Goal: Information Seeking & Learning: Learn about a topic

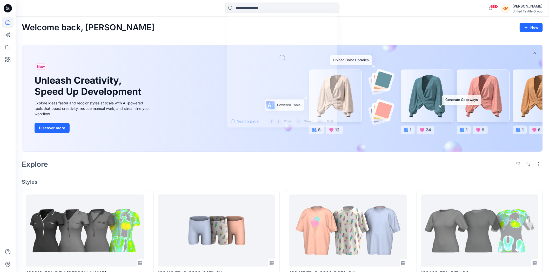
click at [249, 9] on input at bounding box center [282, 8] width 114 height 10
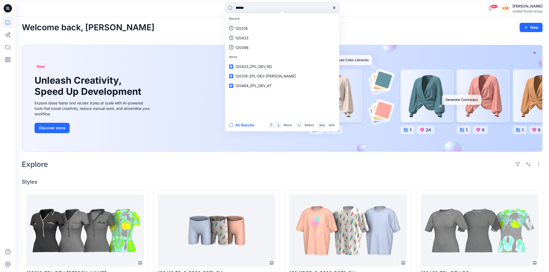
type input "******"
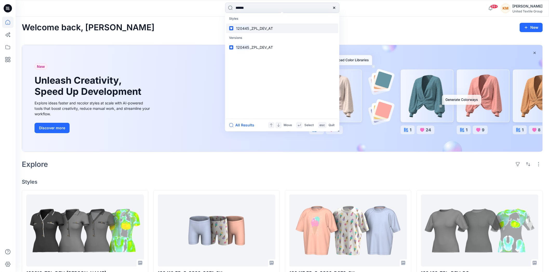
click at [248, 27] on mark "120445" at bounding box center [242, 28] width 15 height 6
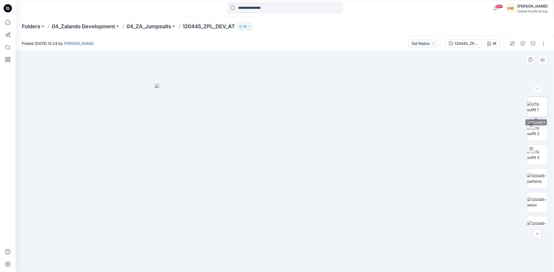
click at [535, 108] on img at bounding box center [537, 107] width 20 height 11
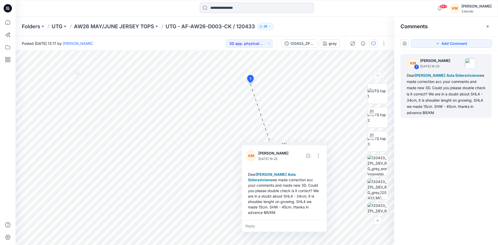
click at [255, 7] on input at bounding box center [257, 8] width 114 height 10
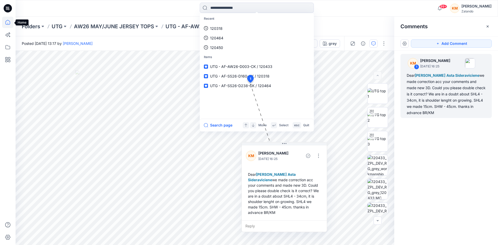
click at [9, 23] on icon at bounding box center [7, 22] width 11 height 11
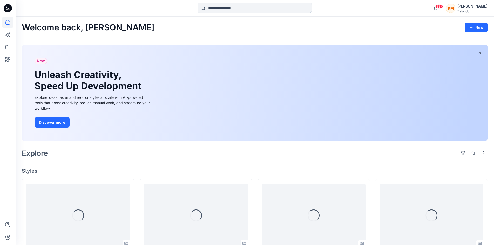
click at [217, 8] on input at bounding box center [254, 8] width 114 height 10
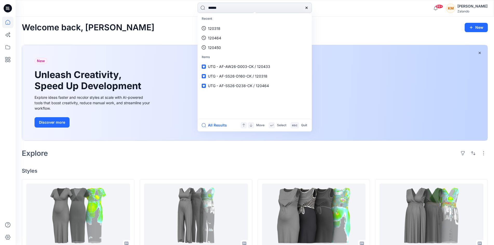
type input "******"
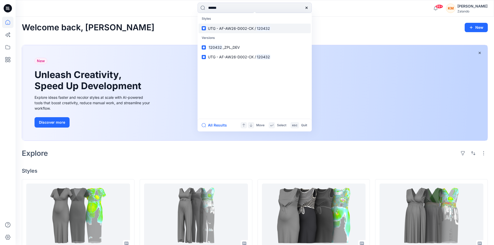
click at [224, 27] on span "UTG - AF-AW26-D002-CK /" at bounding box center [232, 28] width 48 height 4
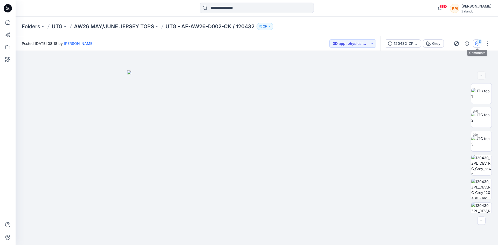
click at [476, 41] on button "3" at bounding box center [477, 43] width 8 height 8
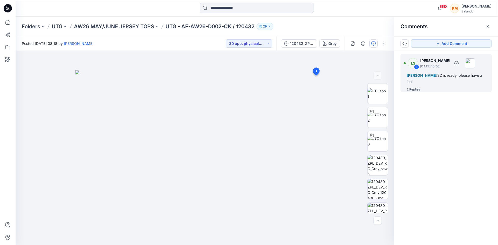
click at [417, 87] on div "2 Replies" at bounding box center [413, 89] width 13 height 5
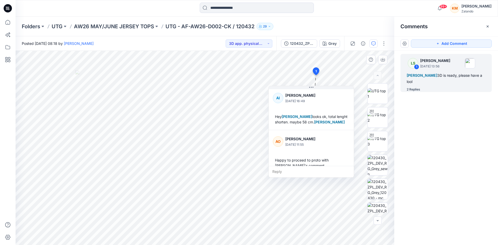
scroll to position [49, 0]
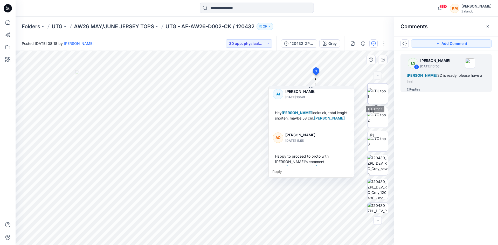
drag, startPoint x: 379, startPoint y: 94, endPoint x: 367, endPoint y: 95, distance: 11.9
click at [379, 94] on img at bounding box center [378, 93] width 20 height 11
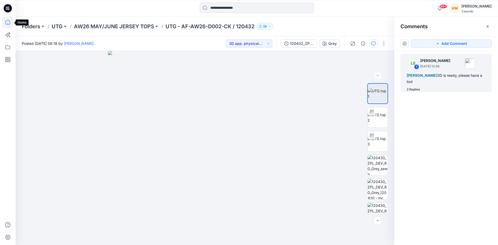
click at [9, 22] on icon at bounding box center [7, 22] width 11 height 11
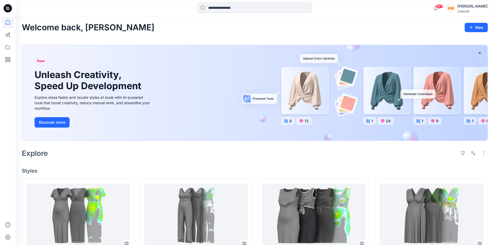
click at [260, 8] on input at bounding box center [254, 8] width 114 height 10
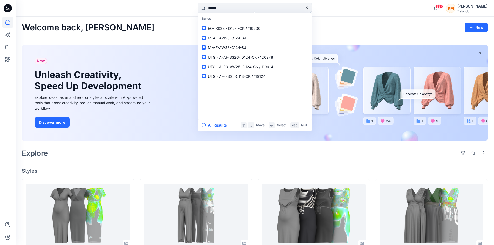
type input "******"
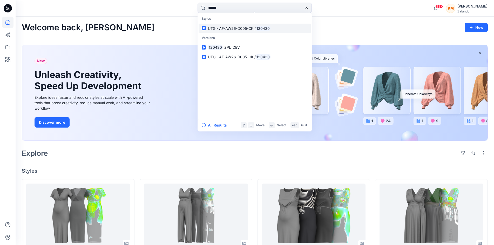
click at [245, 29] on span "UTG - AF-AW26-D005-CK /" at bounding box center [232, 28] width 48 height 4
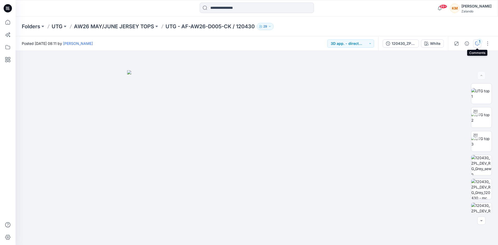
click at [480, 42] on div "1" at bounding box center [479, 41] width 5 height 5
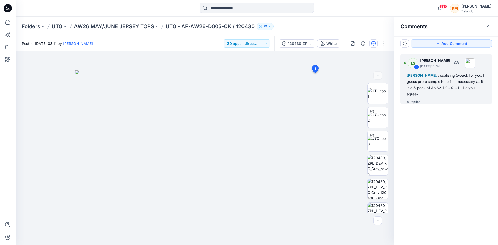
click at [413, 101] on div "4 Replies" at bounding box center [414, 101] width 14 height 5
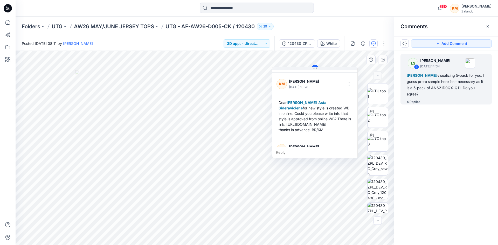
scroll to position [156, 0]
click at [375, 91] on img at bounding box center [378, 93] width 20 height 11
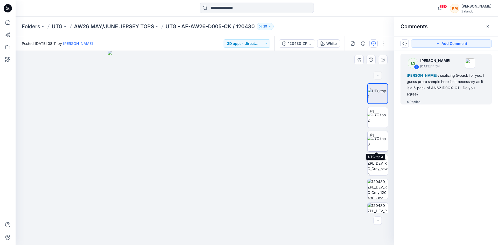
click at [373, 139] on div at bounding box center [372, 135] width 8 height 8
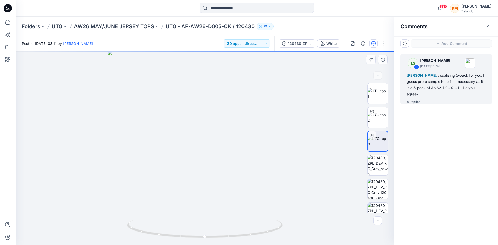
click at [286, 145] on div at bounding box center [205, 148] width 379 height 194
click at [489, 25] on icon "button" at bounding box center [488, 26] width 4 height 4
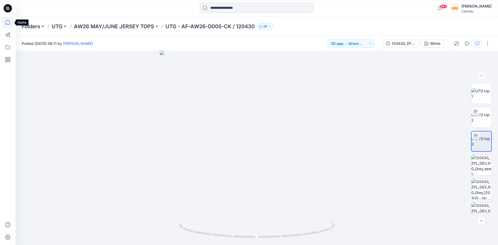
click at [10, 23] on icon at bounding box center [7, 22] width 11 height 11
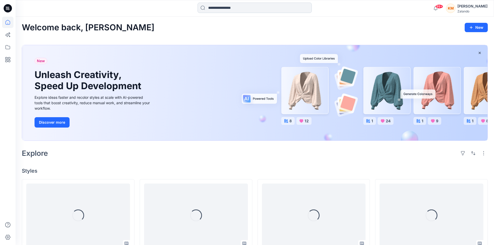
click at [210, 8] on input at bounding box center [254, 8] width 114 height 10
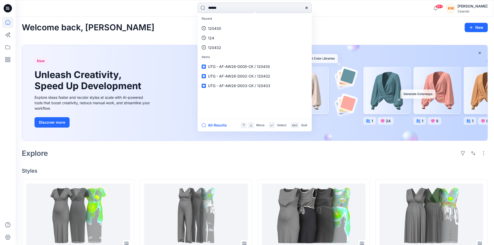
type input "******"
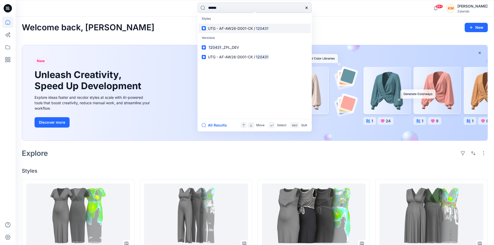
click at [220, 28] on span "UTG - AF-AW26-D001-CK /" at bounding box center [231, 28] width 47 height 4
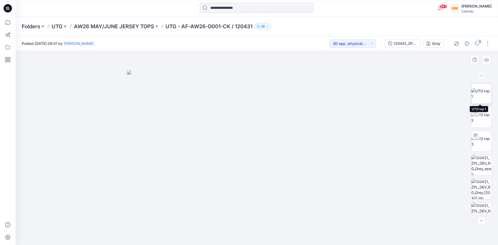
click at [478, 91] on img at bounding box center [482, 93] width 20 height 11
click at [6, 22] on icon at bounding box center [7, 22] width 11 height 11
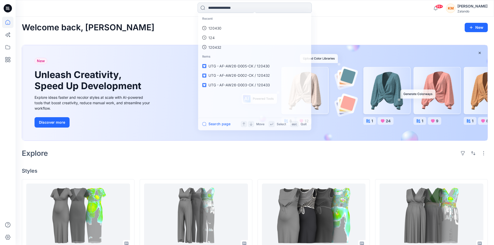
click at [225, 6] on input at bounding box center [254, 8] width 114 height 10
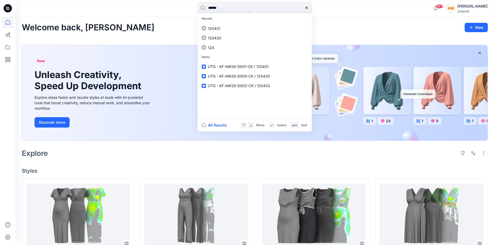
type input "******"
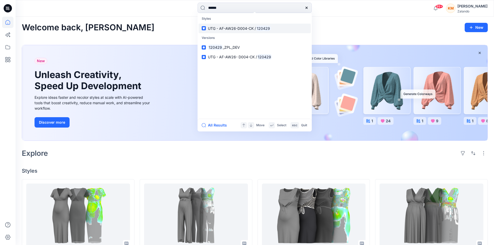
click at [231, 28] on span "UTG - AF-AW26-D004-CK /" at bounding box center [232, 28] width 48 height 4
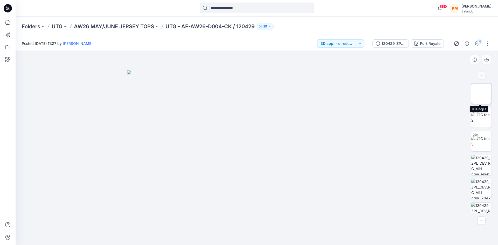
click at [479, 93] on img at bounding box center [482, 93] width 20 height 11
click at [5, 23] on icon at bounding box center [7, 22] width 11 height 11
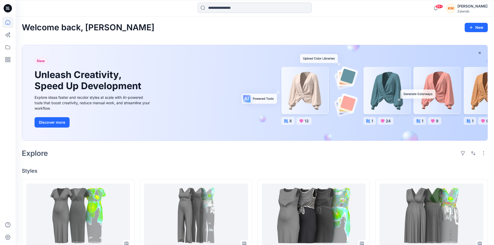
click at [210, 6] on input at bounding box center [254, 8] width 114 height 10
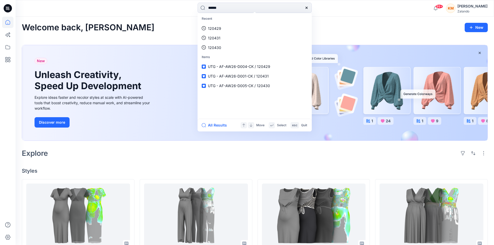
type input "******"
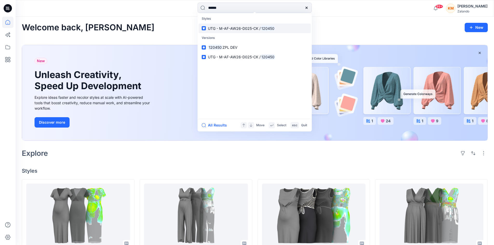
click at [229, 27] on span "UTG - M-AF-AW26-D025-CK /" at bounding box center [234, 28] width 53 height 4
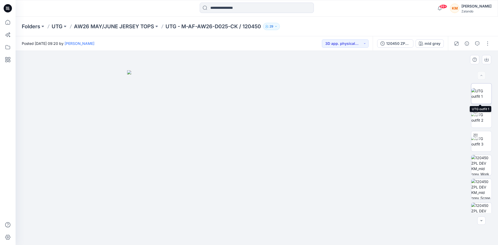
click at [477, 90] on img at bounding box center [482, 93] width 20 height 11
click at [423, 43] on icon "button" at bounding box center [421, 44] width 4 height 4
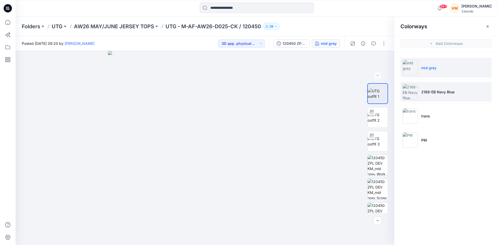
click at [431, 90] on p "2188-EB Navy Blue" at bounding box center [437, 91] width 33 height 5
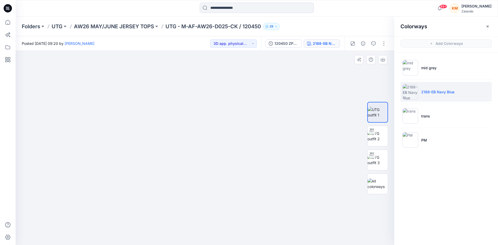
click at [254, 108] on img at bounding box center [205, 137] width 242 height 218
click at [374, 43] on icon "button" at bounding box center [374, 44] width 4 height 4
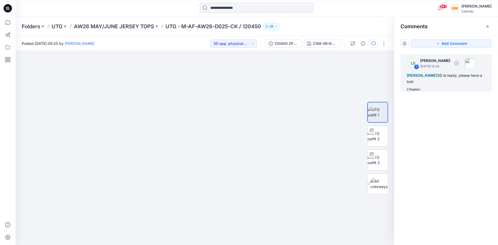
click at [418, 81] on div "[PERSON_NAME] 3D is ready, please have a look" at bounding box center [446, 78] width 79 height 12
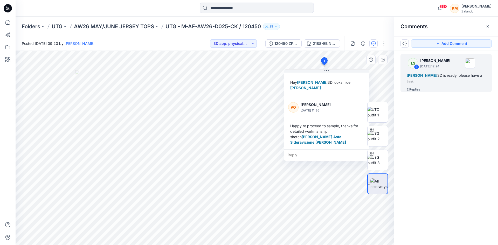
scroll to position [64, 0]
click at [6, 21] on icon at bounding box center [7, 22] width 5 height 5
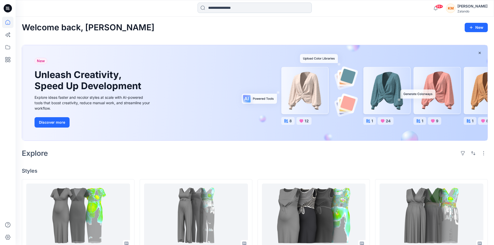
click at [233, 7] on input at bounding box center [254, 8] width 114 height 10
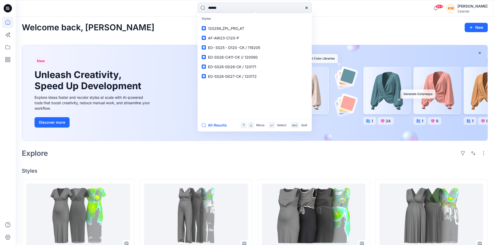
type input "******"
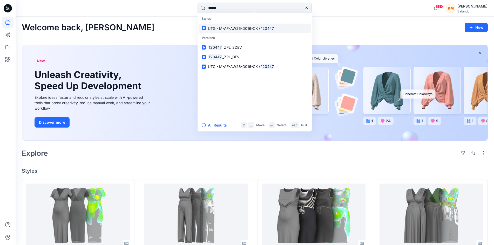
click at [235, 28] on span "UTG - M-AF-AW26-D016-CK /" at bounding box center [234, 28] width 52 height 4
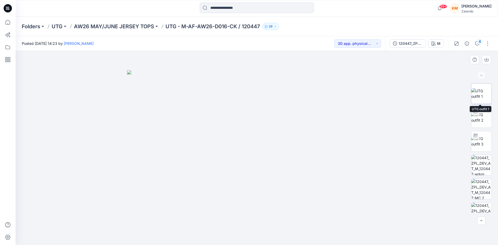
click at [480, 91] on img at bounding box center [482, 93] width 20 height 11
click at [5, 21] on icon at bounding box center [7, 22] width 11 height 11
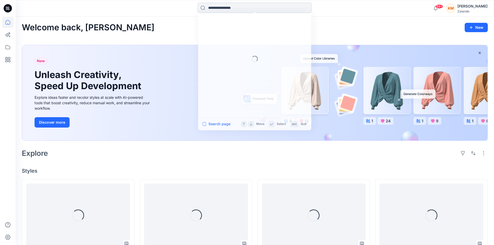
click at [225, 5] on input at bounding box center [254, 8] width 114 height 10
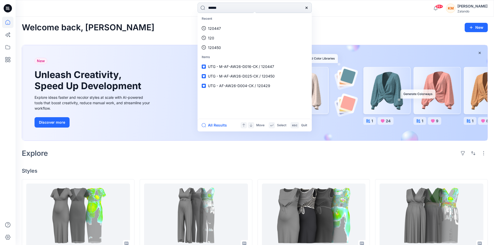
type input "******"
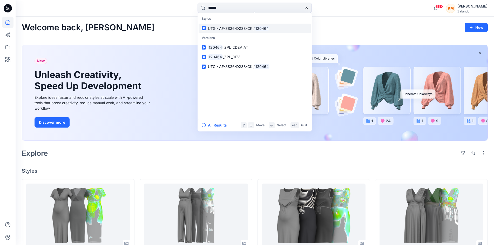
click at [222, 30] on span "UTG - AF-SS26-D238-CK /" at bounding box center [231, 28] width 47 height 4
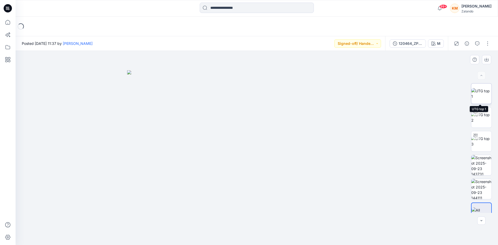
click at [478, 90] on img at bounding box center [482, 93] width 20 height 11
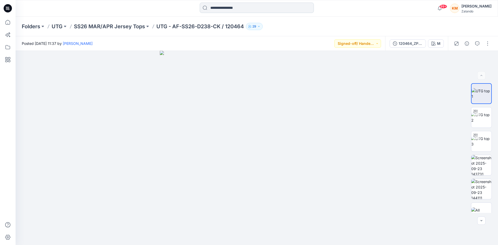
click at [220, 8] on input at bounding box center [257, 8] width 114 height 10
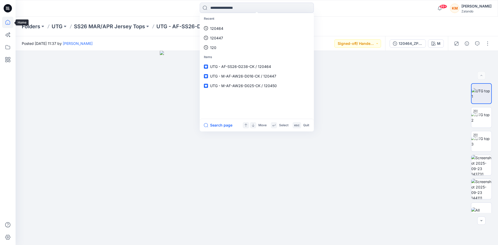
click at [9, 22] on icon at bounding box center [7, 22] width 11 height 11
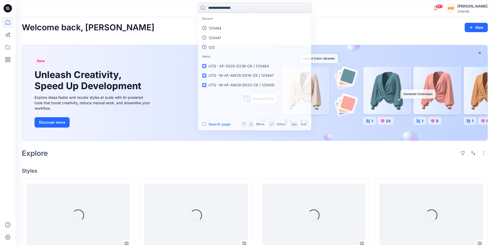
click at [234, 7] on input at bounding box center [254, 8] width 114 height 10
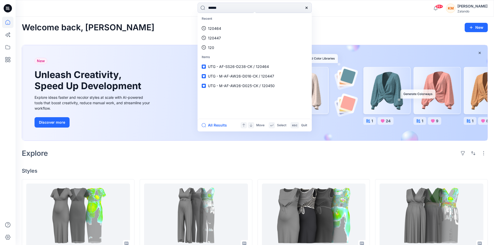
type input "******"
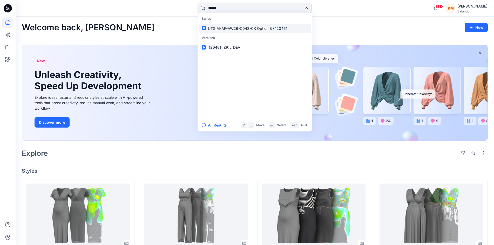
click at [230, 30] on span "UTG M-AF-AW26-C043-CK Option B /" at bounding box center [241, 28] width 66 height 4
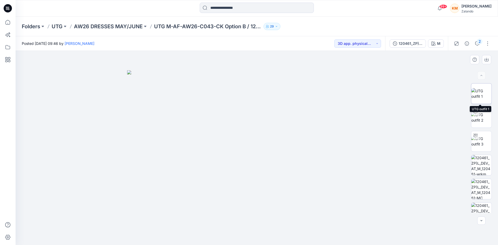
click at [482, 93] on img at bounding box center [482, 93] width 20 height 11
click at [477, 42] on div "2" at bounding box center [479, 41] width 5 height 5
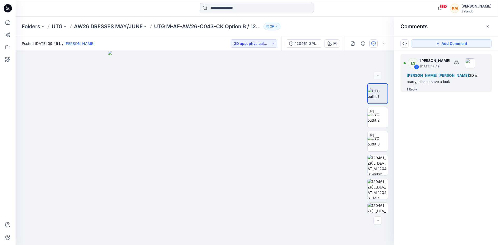
click at [434, 79] on div "[PERSON_NAME] [PERSON_NAME] 3D is ready, please have a look" at bounding box center [446, 78] width 79 height 12
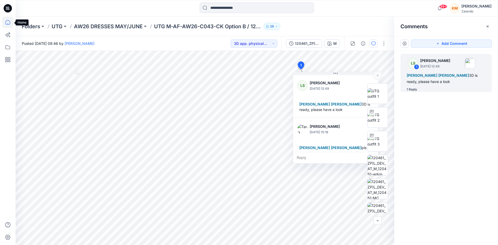
click at [6, 23] on icon at bounding box center [7, 22] width 11 height 11
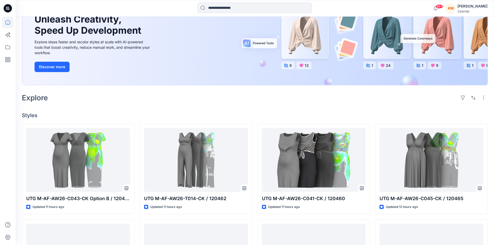
scroll to position [78, 0]
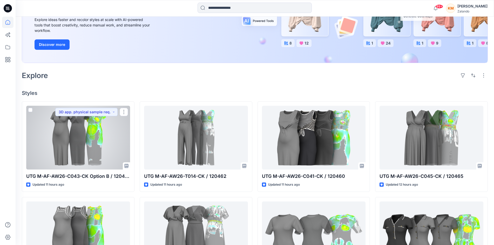
click at [102, 127] on div at bounding box center [78, 138] width 104 height 64
